Goal: Task Accomplishment & Management: Use online tool/utility

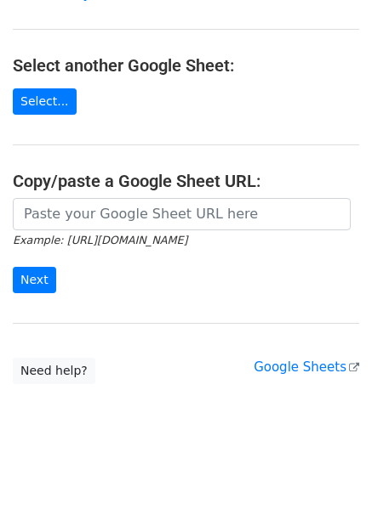
scroll to position [167, 0]
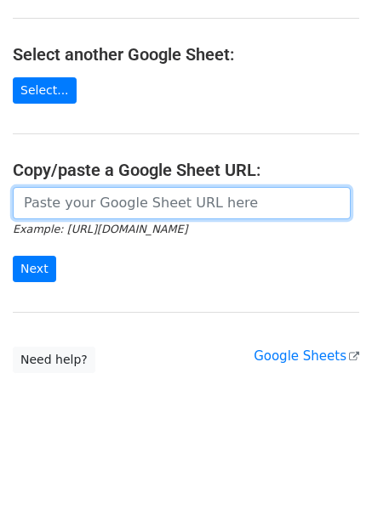
click at [77, 193] on input "url" at bounding box center [181, 203] width 337 height 32
paste input "https://docs.google.com/spreadsheets/d/1ielQhzOMH4vuXo9zv3z01jVb778S63lvNIgwopc…"
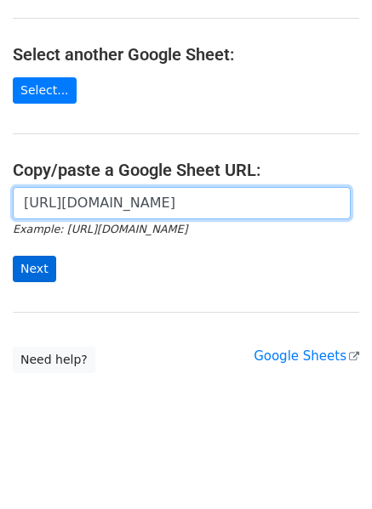
type input "https://docs.google.com/spreadsheets/d/1ielQhzOMH4vuXo9zv3z01jVb778S63lvNIgwopc…"
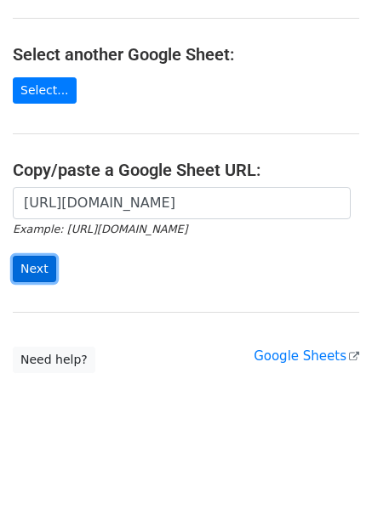
click at [38, 271] on input "Next" at bounding box center [34, 269] width 43 height 26
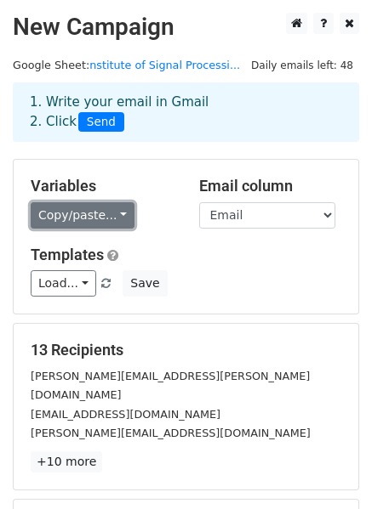
click at [104, 223] on link "Copy/paste..." at bounding box center [83, 215] width 104 height 26
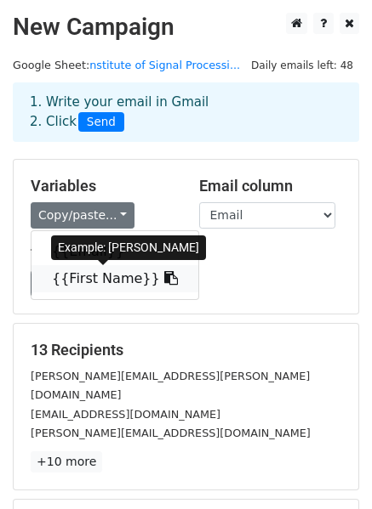
click at [116, 277] on link "{{First Name}}" at bounding box center [114, 278] width 167 height 27
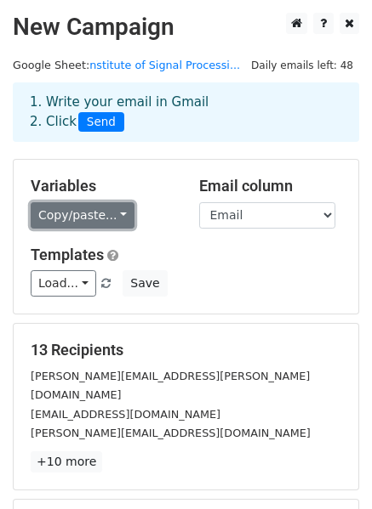
click at [78, 213] on link "Copy/paste..." at bounding box center [83, 215] width 104 height 26
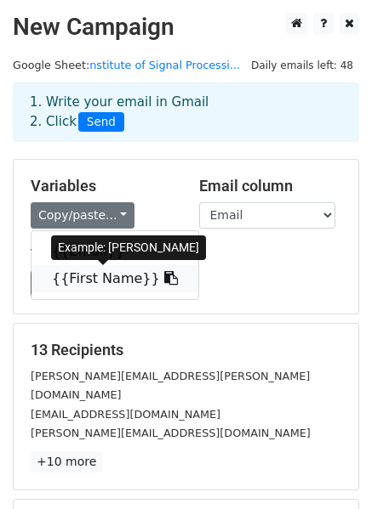
click at [97, 281] on link "{{First Name}}" at bounding box center [114, 278] width 167 height 27
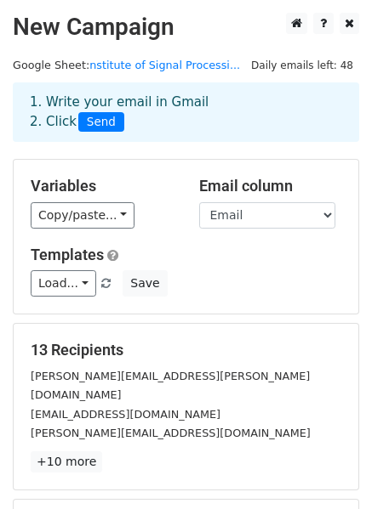
click at [88, 202] on div "Copy/paste... {{Email}} {{First Name}}" at bounding box center [102, 215] width 143 height 26
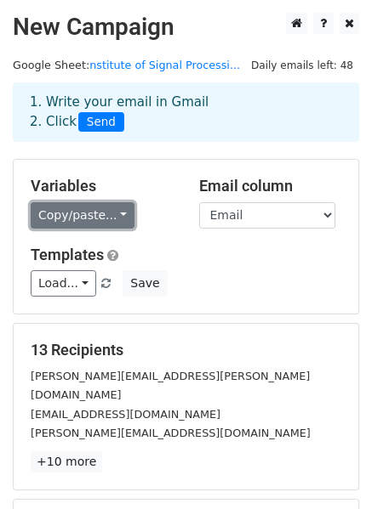
click at [86, 207] on link "Copy/paste..." at bounding box center [83, 215] width 104 height 26
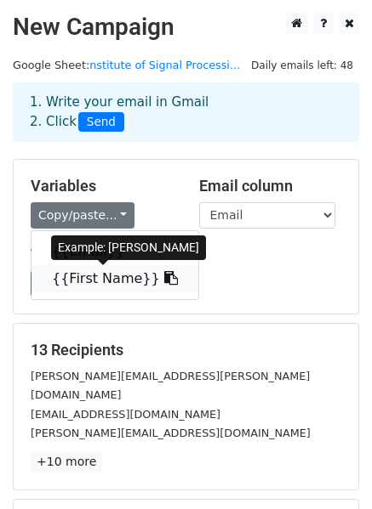
click at [93, 273] on link "{{First Name}}" at bounding box center [114, 278] width 167 height 27
